Goal: Task Accomplishment & Management: Complete application form

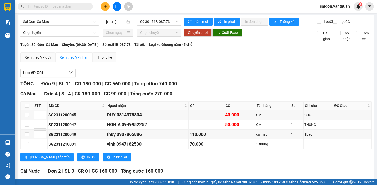
drag, startPoint x: 103, startPoint y: 8, endPoint x: 106, endPoint y: 5, distance: 3.2
click at [105, 6] on icon "plus" at bounding box center [105, 6] width 0 height 3
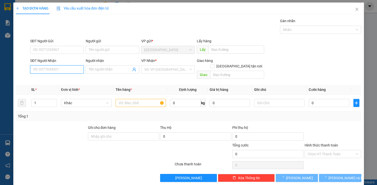
click at [41, 70] on input "SĐT Người Nhận" at bounding box center [57, 69] width 54 height 8
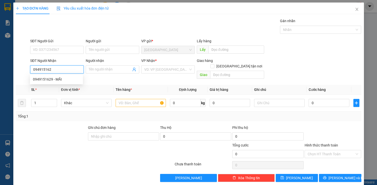
type input "0949151629"
click at [35, 80] on div "0949151629 - MÃI" at bounding box center [56, 79] width 47 height 6
type input "MÃI"
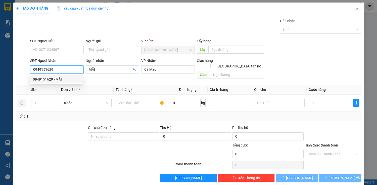
type input "50.000"
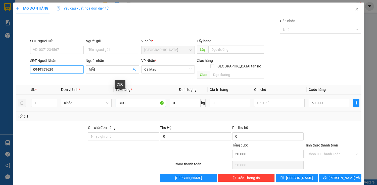
type input "0949151629"
click at [137, 99] on input "CỤC" at bounding box center [141, 103] width 50 height 8
type input "C"
type input "thùng"
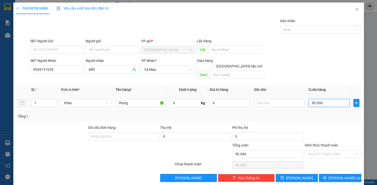
click at [316, 99] on input "50.000" at bounding box center [328, 103] width 40 height 8
type input "0"
type input "80"
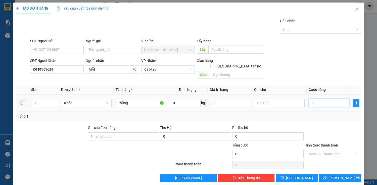
type input "80"
type input "800"
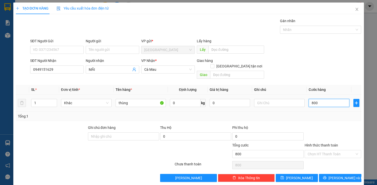
type input "8.000"
type input "80.000"
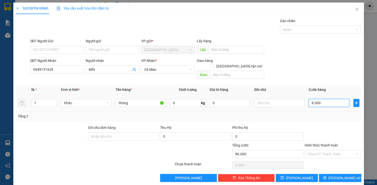
type input "80.000"
type input "800.000"
type input "80.000"
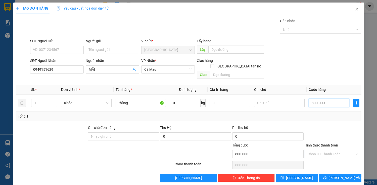
type input "80.000"
click at [337, 150] on input "Hình thức thanh toán" at bounding box center [330, 154] width 47 height 8
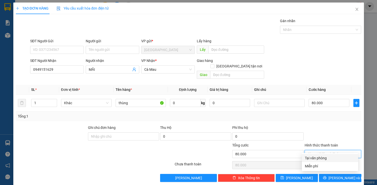
click at [331, 157] on div "Tại văn phòng" at bounding box center [330, 158] width 50 height 6
type input "0"
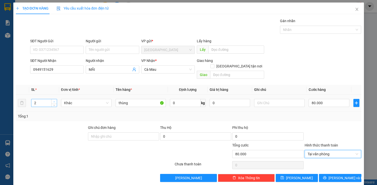
drag, startPoint x: 51, startPoint y: 94, endPoint x: 55, endPoint y: 97, distance: 5.2
click at [52, 99] on span "Increase Value" at bounding box center [54, 101] width 6 height 5
type input "1"
click at [54, 104] on icon "down" at bounding box center [54, 105] width 2 height 2
drag, startPoint x: 329, startPoint y: 149, endPoint x: 330, endPoint y: 163, distance: 13.4
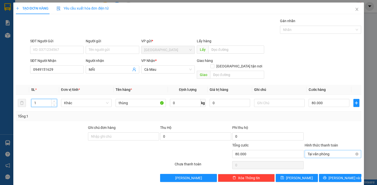
click at [329, 150] on span "Tại văn phòng" at bounding box center [332, 154] width 51 height 8
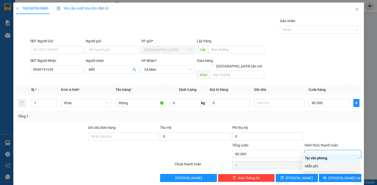
click at [331, 166] on div "Miễn phí" at bounding box center [330, 166] width 50 height 6
type input "0"
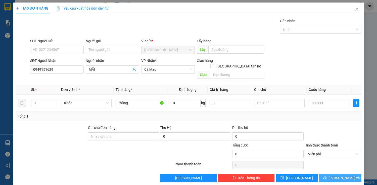
click at [334, 175] on span "[PERSON_NAME] và In" at bounding box center [345, 178] width 35 height 6
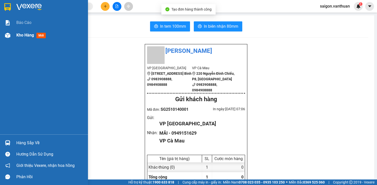
click at [8, 36] on img at bounding box center [7, 35] width 5 height 5
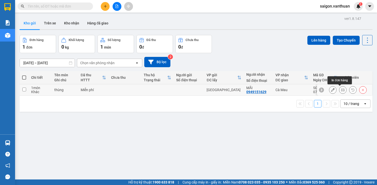
click at [331, 90] on button at bounding box center [332, 89] width 7 height 9
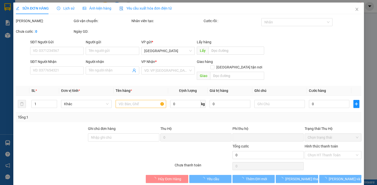
type input "0949151629"
type input "MÃI"
type input "0"
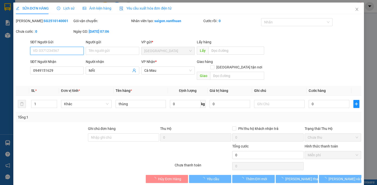
drag, startPoint x: 348, startPoint y: 142, endPoint x: 352, endPoint y: 150, distance: 8.3
click at [351, 151] on span "Miễn phí" at bounding box center [332, 155] width 51 height 8
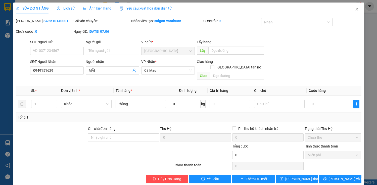
drag, startPoint x: 30, startPoint y: 70, endPoint x: 71, endPoint y: 75, distance: 41.5
click at [71, 75] on div "SĐT Người Nhận 0949151629" at bounding box center [57, 70] width 56 height 23
click at [355, 10] on icon "close" at bounding box center [356, 9] width 3 height 3
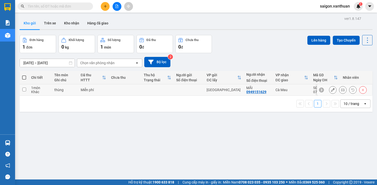
drag, startPoint x: 357, startPoint y: 87, endPoint x: 359, endPoint y: 88, distance: 2.7
click at [359, 87] on div at bounding box center [363, 90] width 8 height 8
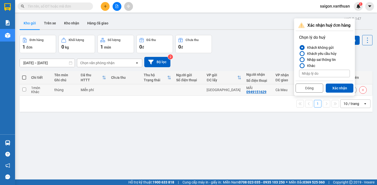
click at [361, 88] on icon at bounding box center [363, 90] width 4 height 4
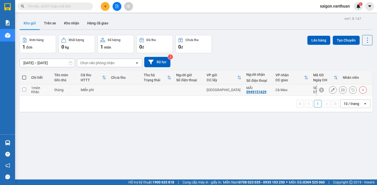
click at [361, 88] on icon at bounding box center [363, 90] width 4 height 4
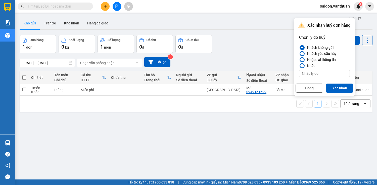
drag, startPoint x: 346, startPoint y: 89, endPoint x: 340, endPoint y: 90, distance: 6.8
click at [346, 89] on button "Xác nhận" at bounding box center [340, 87] width 28 height 9
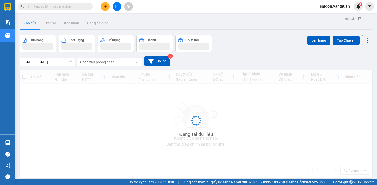
click at [107, 5] on button at bounding box center [105, 6] width 9 height 9
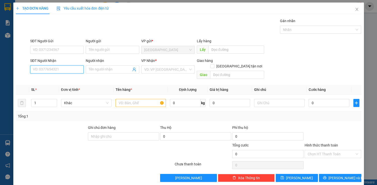
click at [70, 69] on input "SĐT Người Nhận" at bounding box center [57, 69] width 54 height 8
paste input "0949151629"
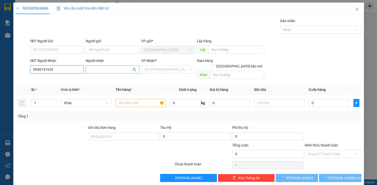
type input "0949151629"
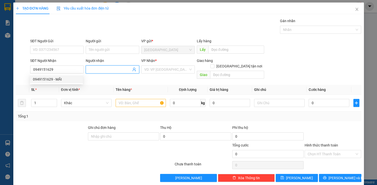
drag, startPoint x: 108, startPoint y: 69, endPoint x: 53, endPoint y: 67, distance: 55.8
click at [108, 70] on input "Người nhận" at bounding box center [110, 70] width 42 height 6
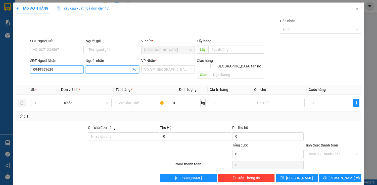
click at [54, 68] on input "0949151629" at bounding box center [57, 69] width 54 height 8
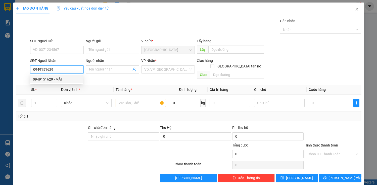
click at [57, 77] on div "0949151629 - MÃI" at bounding box center [56, 79] width 47 height 6
type input "MÃI"
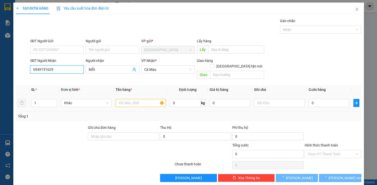
type input "50.000"
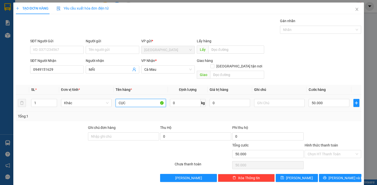
click at [135, 99] on input "CỤC" at bounding box center [141, 103] width 50 height 8
type input "C"
type input "thùng"
click at [314, 99] on input "50.000" at bounding box center [328, 103] width 40 height 8
type input "8"
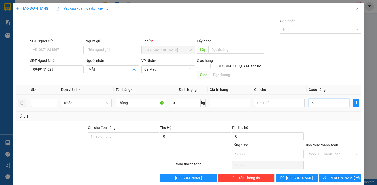
type input "8"
type input "80"
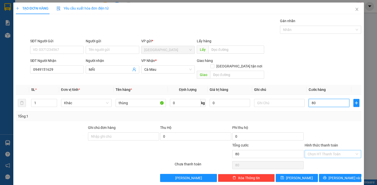
type input "800"
type input "8.000"
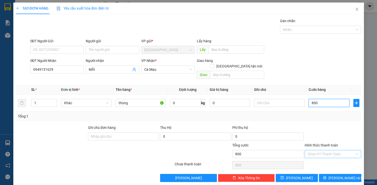
type input "8.000"
type input "80.000"
click at [340, 175] on span "[PERSON_NAME] và In" at bounding box center [345, 178] width 35 height 6
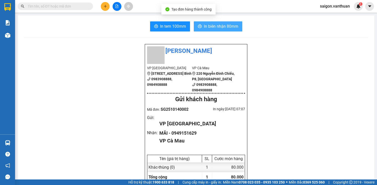
click at [224, 30] on button "In biên nhận 80mm" at bounding box center [218, 26] width 48 height 10
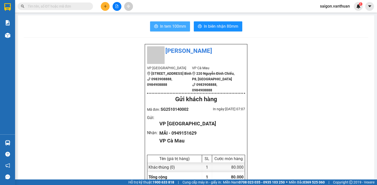
click at [168, 24] on span "In tem 100mm" at bounding box center [173, 26] width 26 height 6
click at [175, 24] on span "In tem 100mm" at bounding box center [173, 26] width 26 height 6
click at [102, 6] on button at bounding box center [105, 6] width 9 height 9
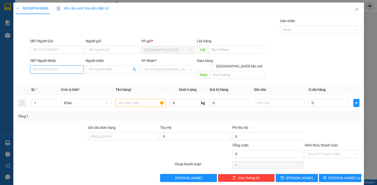
click at [45, 70] on input "SĐT Người Nhận" at bounding box center [57, 69] width 54 height 8
type input "0986004656"
drag, startPoint x: 31, startPoint y: 79, endPoint x: 50, endPoint y: 83, distance: 19.0
click at [32, 79] on div "0986004656 - MY" at bounding box center [56, 79] width 53 height 8
type input "MY"
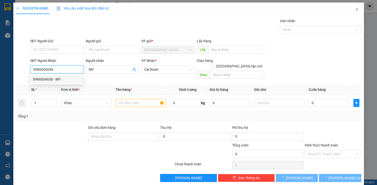
type input "50.000"
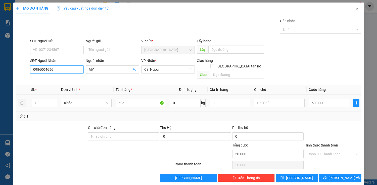
type input "0986004656"
click at [318, 99] on input "50.000" at bounding box center [328, 103] width 40 height 8
type input "4"
type input "40"
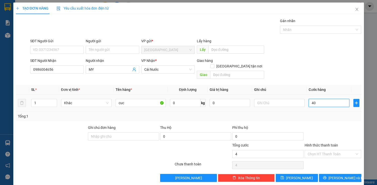
type input "40"
type input "400"
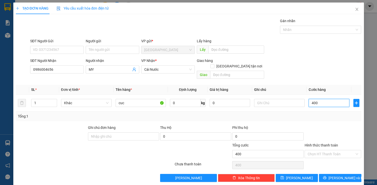
type input "4.000"
type input "40.000"
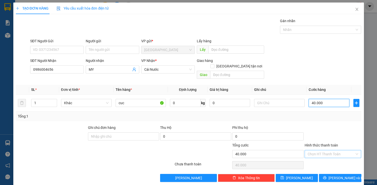
type input "40.000"
click at [314, 151] on input "Hình thức thanh toán" at bounding box center [330, 154] width 47 height 8
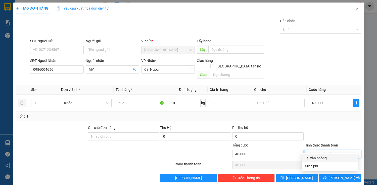
click at [324, 161] on div "Tại văn phòng" at bounding box center [330, 158] width 56 height 8
type input "0"
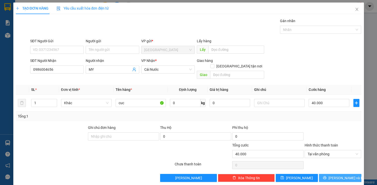
click at [324, 174] on button "[PERSON_NAME] và In" at bounding box center [340, 178] width 42 height 8
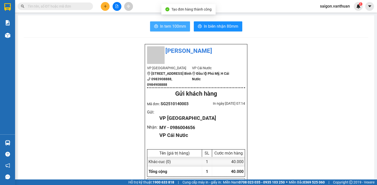
click at [156, 29] on button "In tem 100mm" at bounding box center [170, 26] width 40 height 10
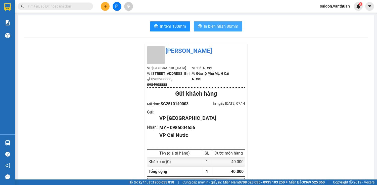
click at [214, 27] on span "In biên nhận 80mm" at bounding box center [221, 26] width 34 height 6
